Goal: Transaction & Acquisition: Purchase product/service

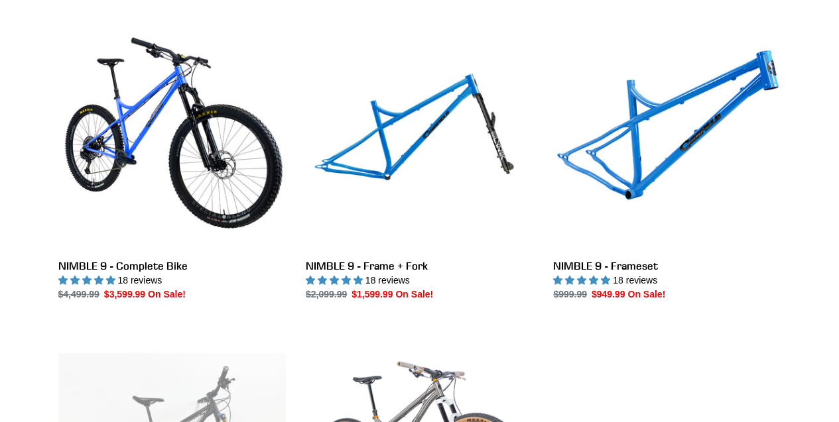
scroll to position [375, 0]
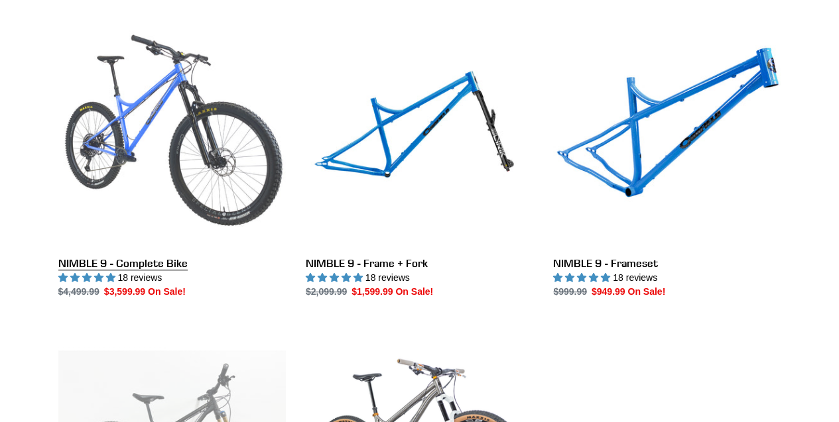
click at [129, 157] on link "NIMBLE 9 - Complete Bike" at bounding box center [171, 159] width 227 height 279
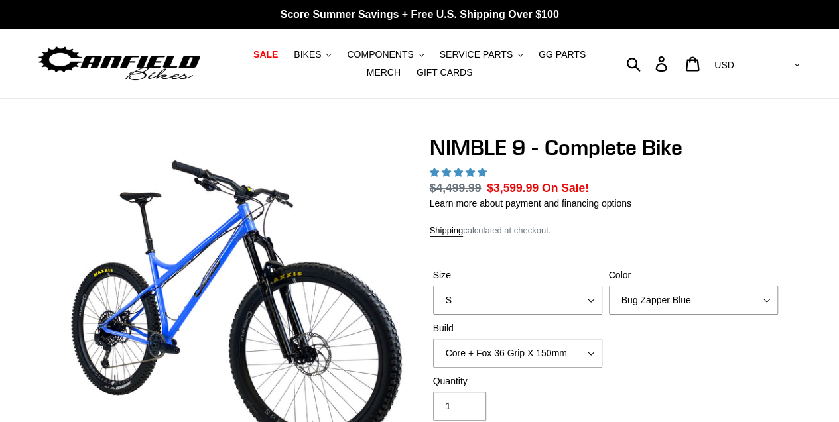
scroll to position [54, 0]
select select "highest-rating"
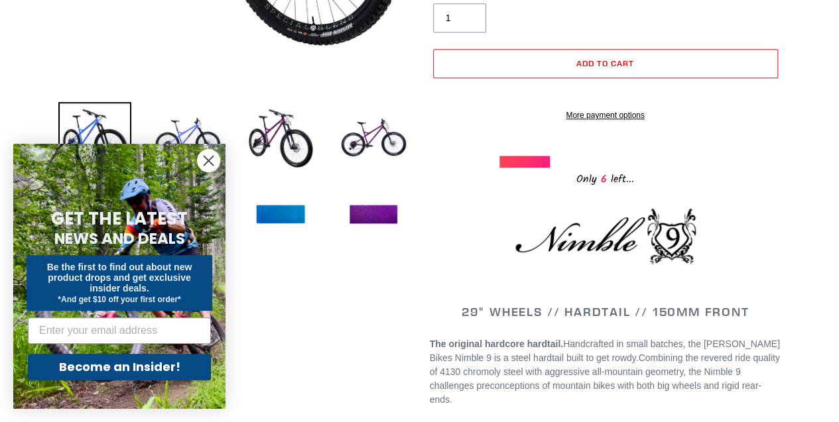
scroll to position [406, 0]
click at [206, 162] on circle "Close dialog" at bounding box center [209, 161] width 22 height 22
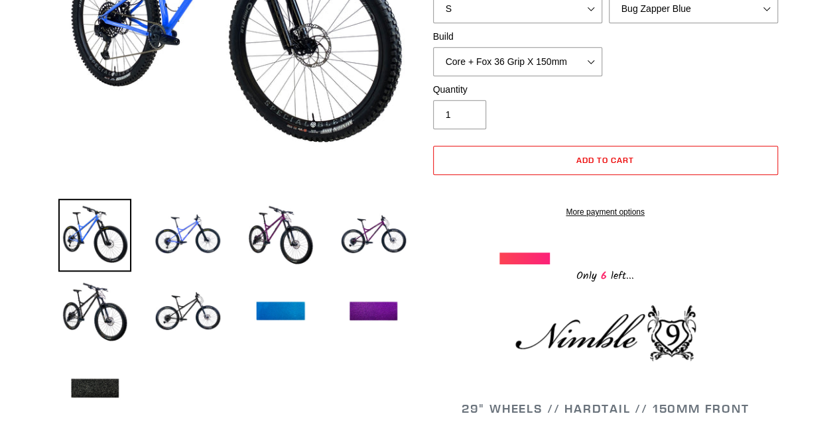
scroll to position [313, 0]
